Goal: Task Accomplishment & Management: Manage account settings

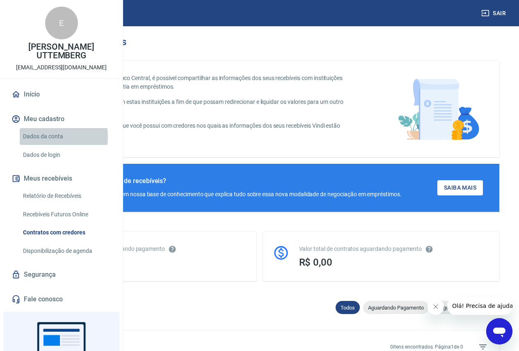
click at [50, 145] on link "Dados da conta" at bounding box center [66, 136] width 93 height 17
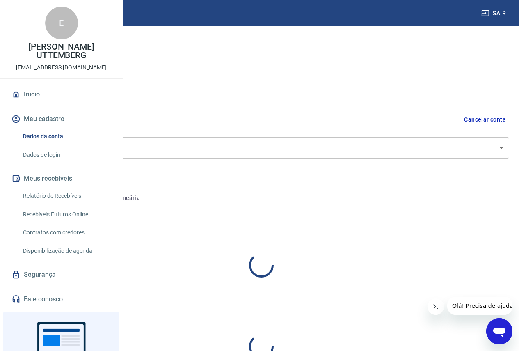
select select "SP"
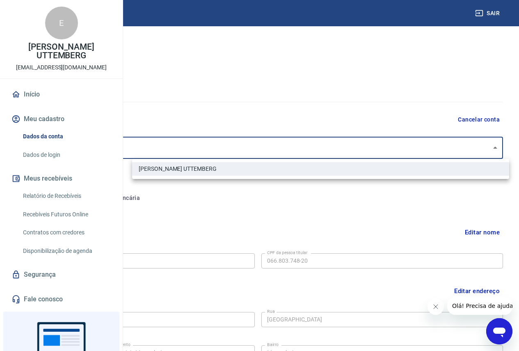
click at [501, 147] on body "Sair E [PERSON_NAME] CARAPIA UTTEMBERG [EMAIL_ADDRESS][DOMAIN_NAME] Início Meu …" at bounding box center [259, 175] width 519 height 351
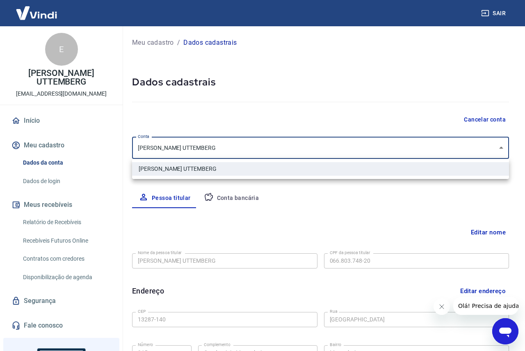
click at [501, 147] on div at bounding box center [262, 175] width 525 height 351
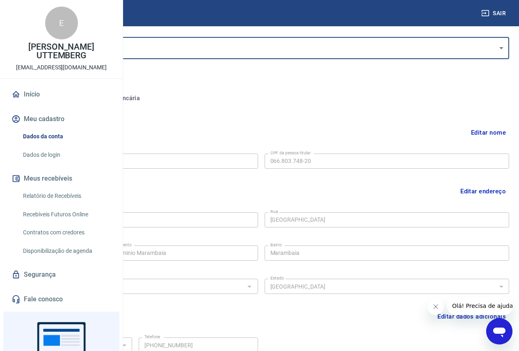
scroll to position [123, 0]
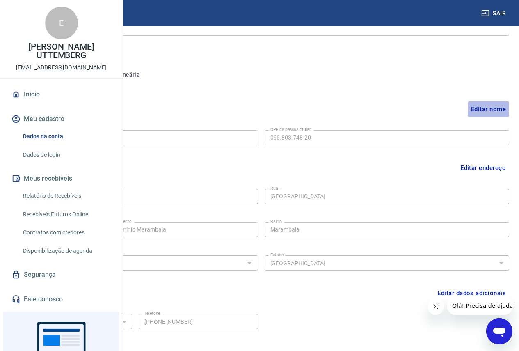
click at [492, 109] on button "Editar nome" at bounding box center [488, 109] width 41 height 16
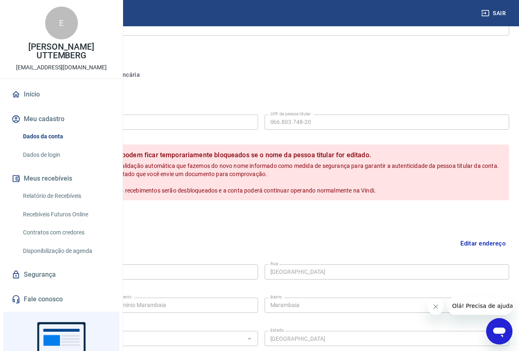
click at [335, 78] on div "Pessoa titular Conta bancária" at bounding box center [261, 75] width 496 height 20
click at [78, 73] on button "Pessoa titular" at bounding box center [45, 75] width 65 height 20
click at [147, 71] on button "Conta bancária" at bounding box center [112, 75] width 69 height 20
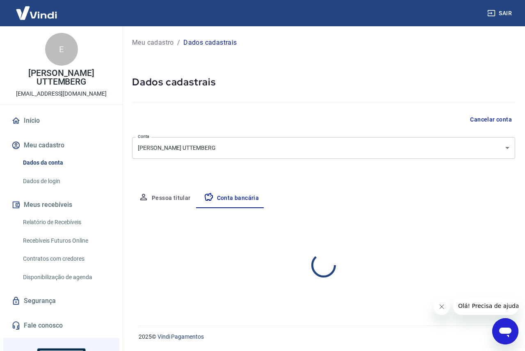
select select "1"
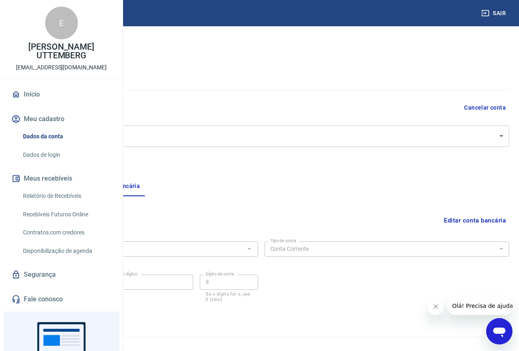
scroll to position [23, 0]
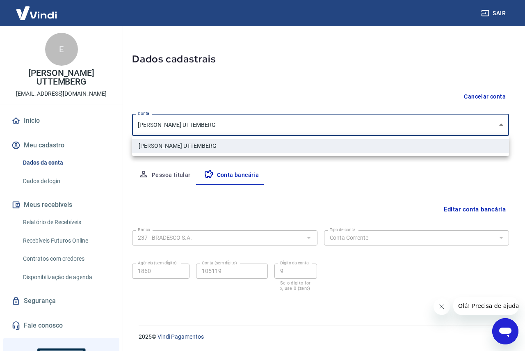
click at [500, 124] on body "Sair E [PERSON_NAME] CARAPIA UTTEMBERG [EMAIL_ADDRESS][DOMAIN_NAME] Início Meu …" at bounding box center [262, 152] width 525 height 351
click at [500, 124] on div at bounding box center [262, 175] width 525 height 351
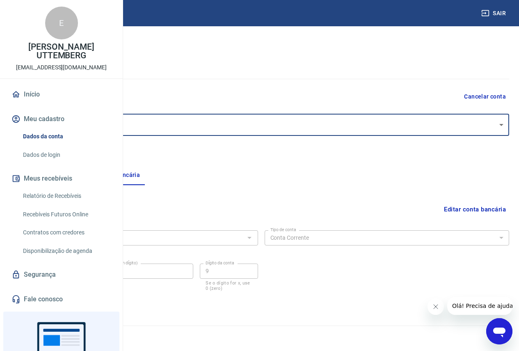
click at [254, 238] on div at bounding box center [249, 237] width 11 height 11
